Goal: Find specific page/section: Find specific page/section

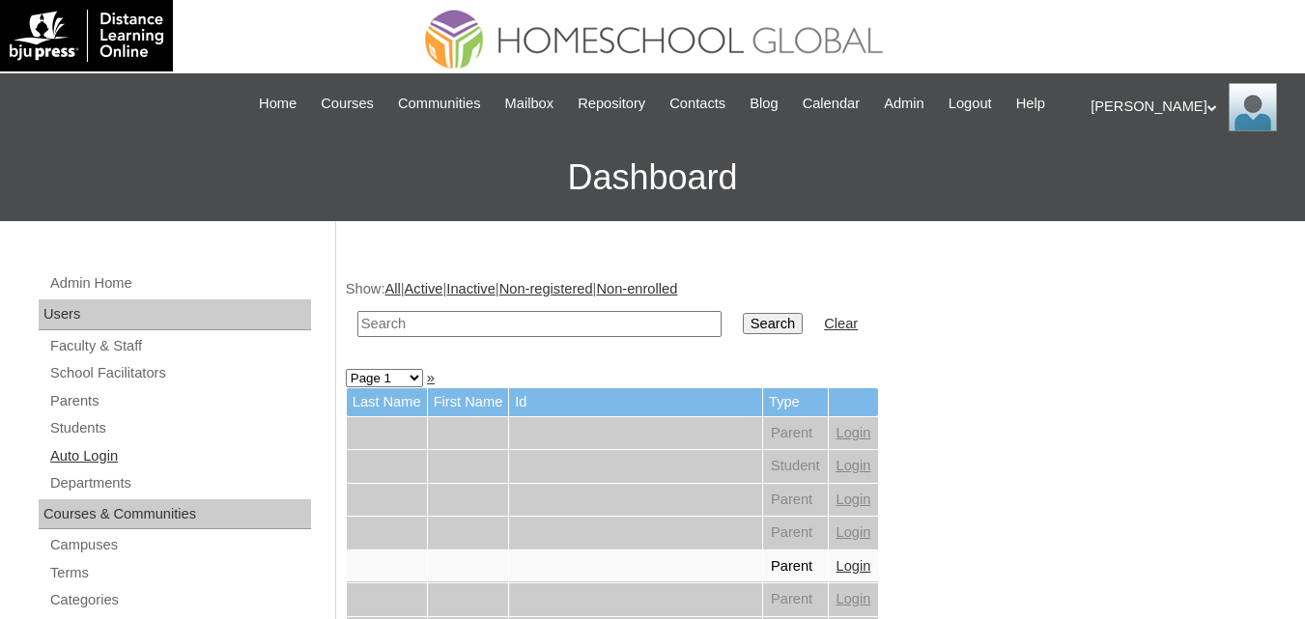
click at [85, 468] on link "Auto Login" at bounding box center [179, 456] width 263 height 24
click at [455, 337] on input "text" at bounding box center [539, 324] width 364 height 26
paste input "Wayne Walter"
type input "Wayne Walter"
click at [743, 334] on input "Search" at bounding box center [773, 323] width 60 height 21
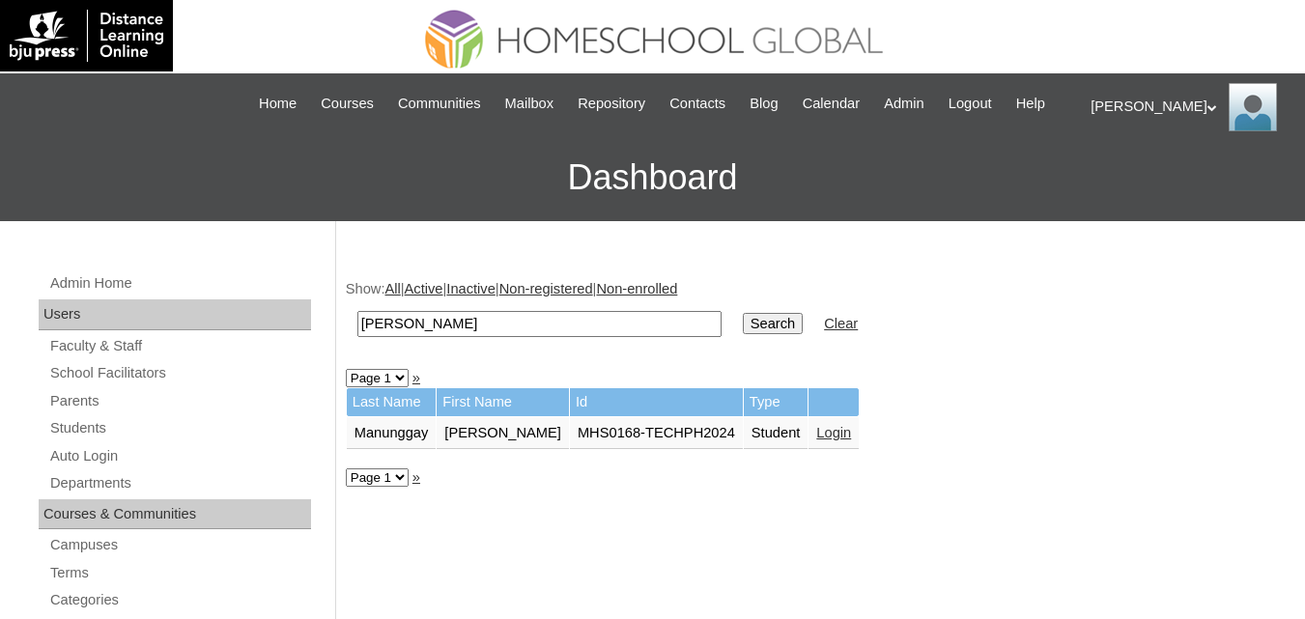
click at [826, 440] on link "Login" at bounding box center [833, 432] width 35 height 15
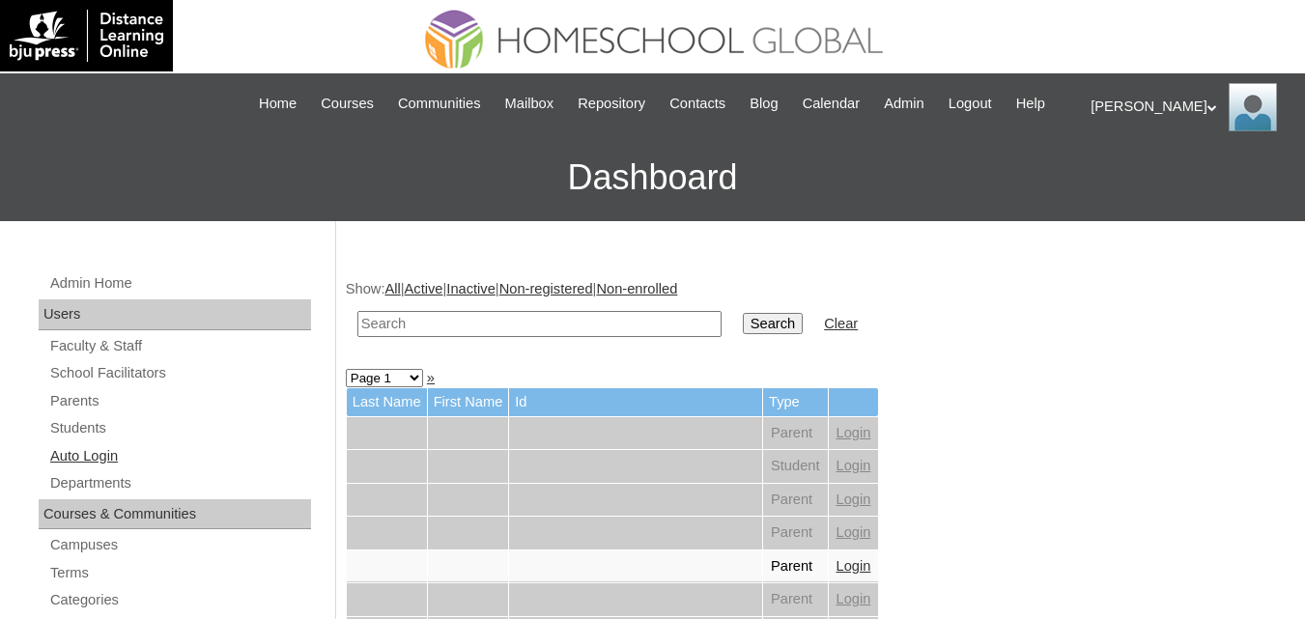
click at [69, 468] on link "Auto Login" at bounding box center [179, 456] width 263 height 24
click at [504, 337] on input "text" at bounding box center [539, 324] width 364 height 26
paste input "Wunming [PERSON_NAME]"
type input "Wunming [PERSON_NAME]"
click at [743, 334] on input "Search" at bounding box center [773, 323] width 60 height 21
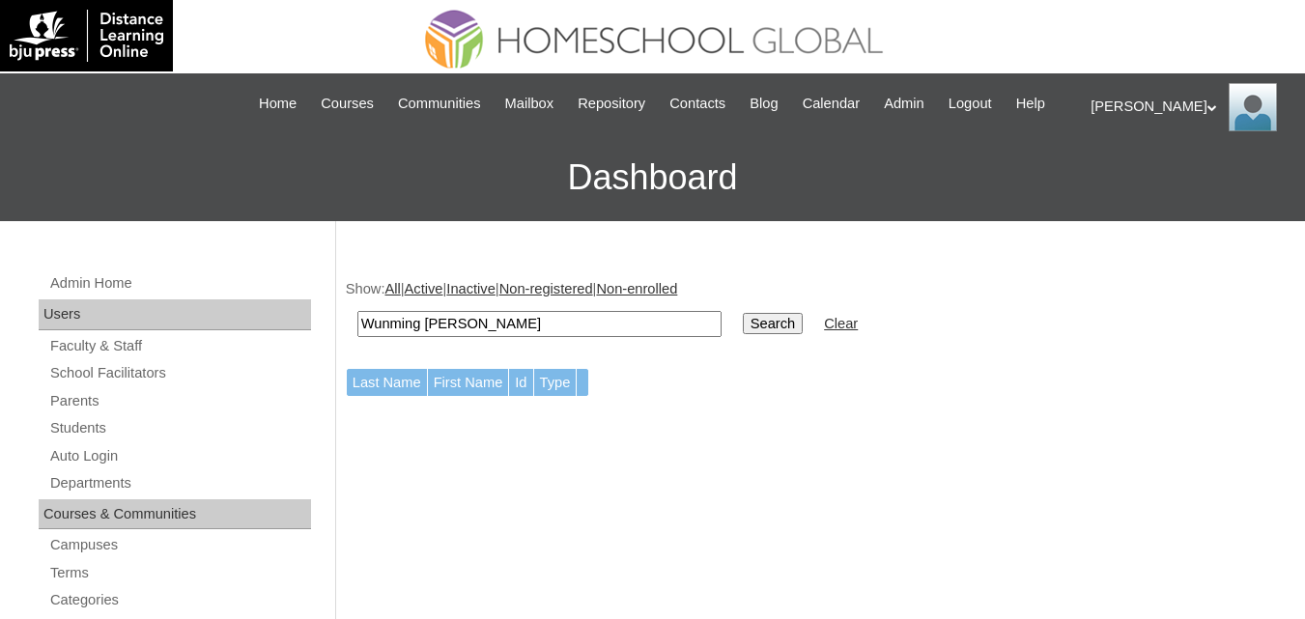
click at [733, 347] on td "Search" at bounding box center [772, 323] width 79 height 45
click at [743, 334] on input "Search" at bounding box center [773, 323] width 60 height 21
drag, startPoint x: 558, startPoint y: 349, endPoint x: 316, endPoint y: 353, distance: 242.5
paste input "MHP0144-TECHPH2024"
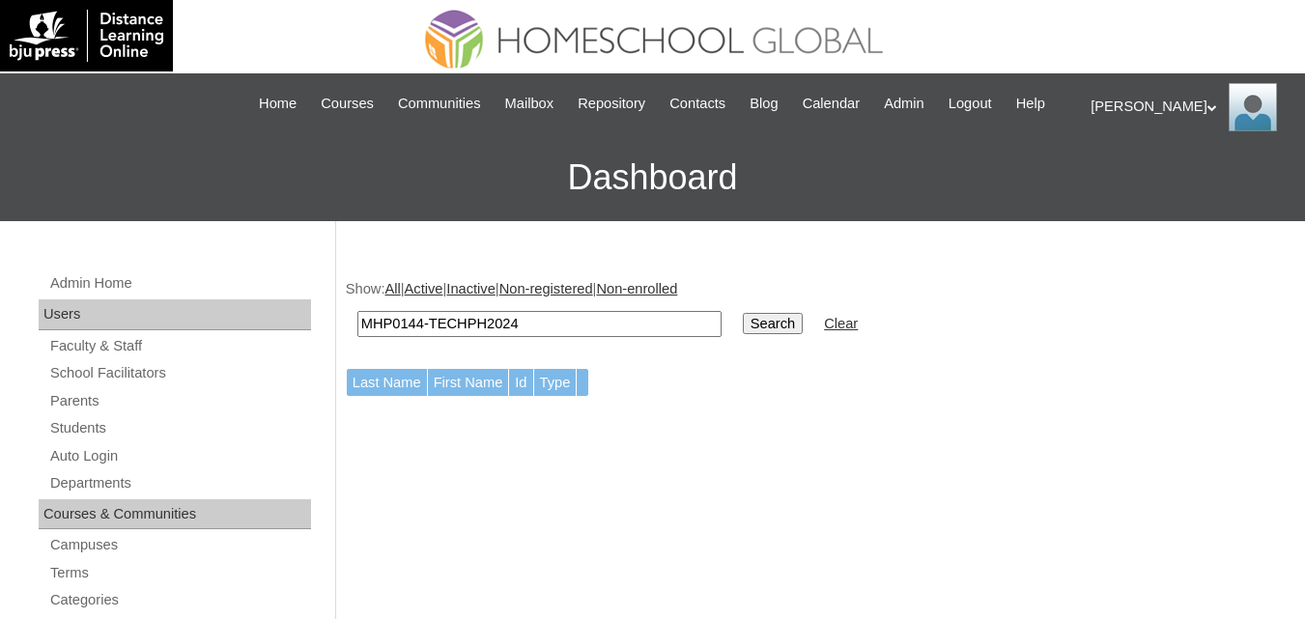
type input "MHP0144-TECHPH2024"
click at [743, 334] on input "Search" at bounding box center [773, 323] width 60 height 21
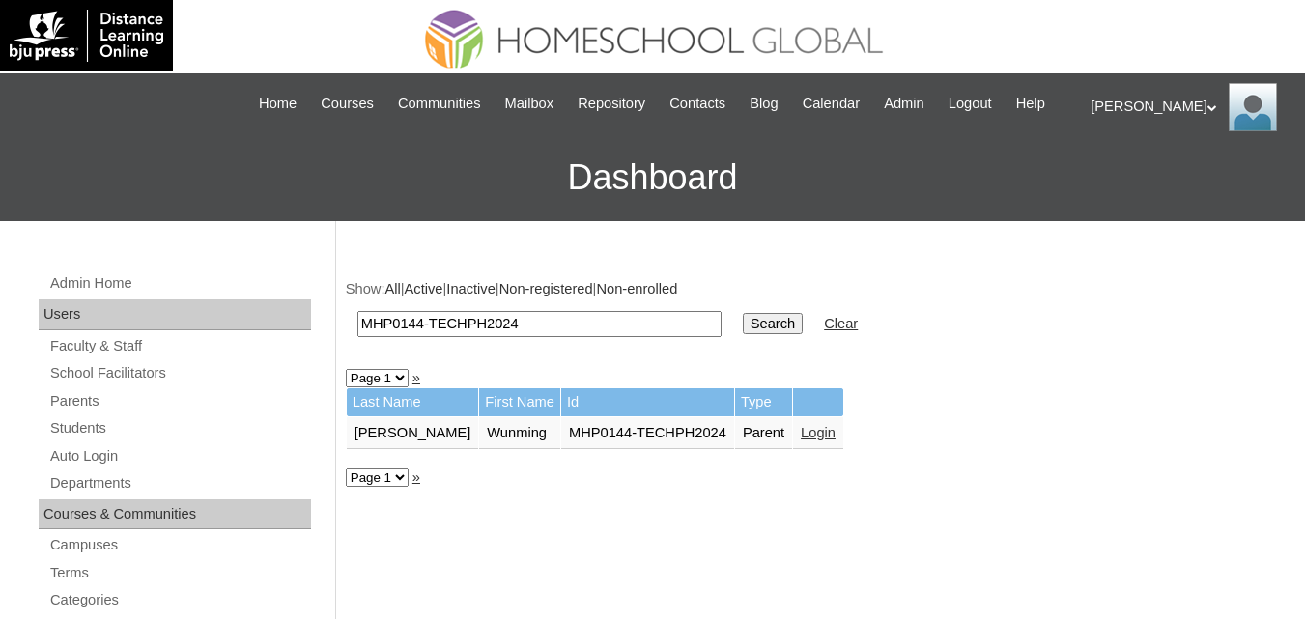
click at [801, 440] on link "Login" at bounding box center [818, 432] width 35 height 15
